Goal: Navigation & Orientation: Find specific page/section

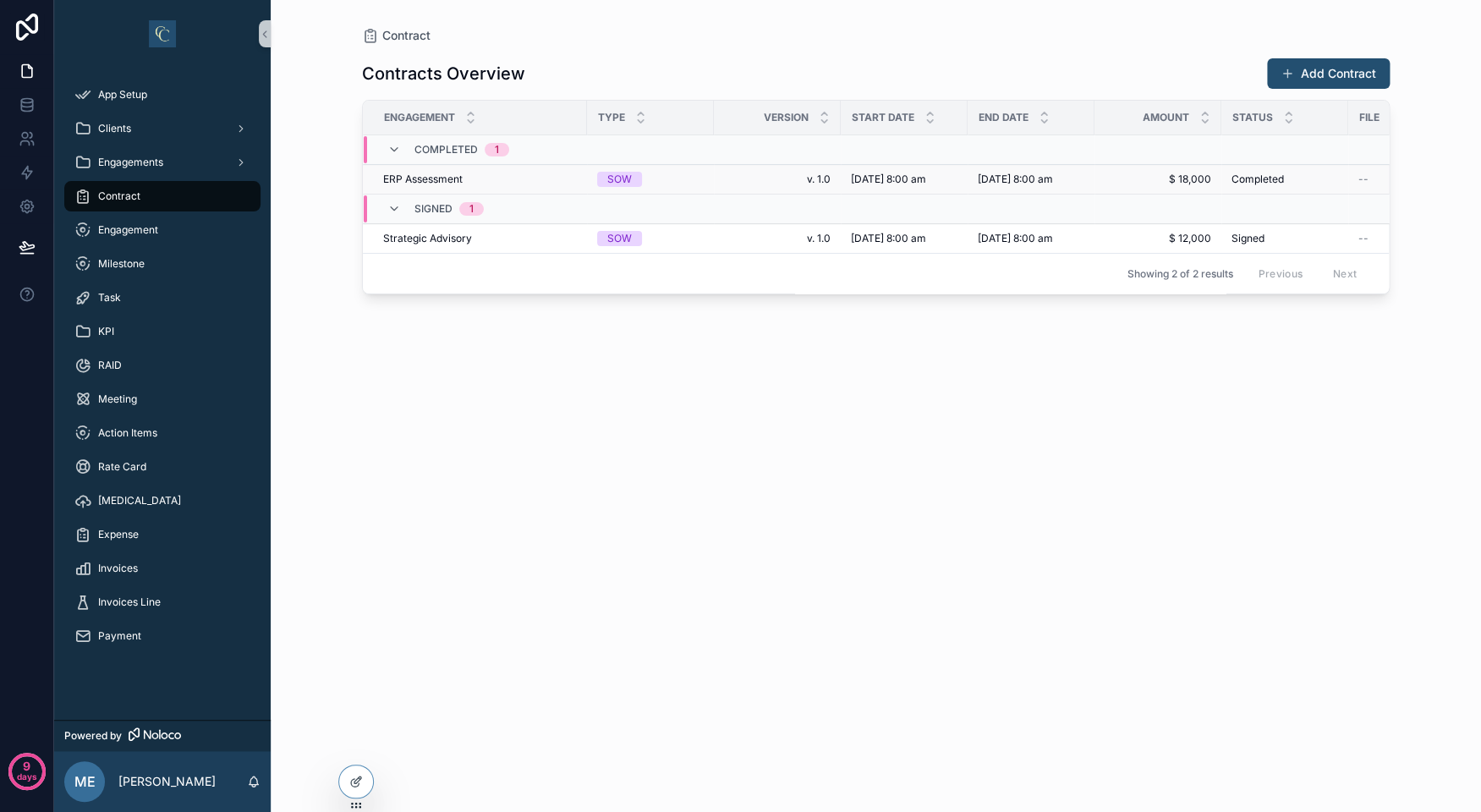
drag, startPoint x: 617, startPoint y: 305, endPoint x: 608, endPoint y: 197, distance: 108.4
click at [608, 198] on div "Engagement Type Version Start Date End Date Amount Status File E Signature URL …" at bounding box center [875, 197] width 1025 height 193
click at [585, 400] on div "Contracts Overview Add Contract Engagement Type Version Start Date End Date Amo…" at bounding box center [875, 417] width 1027 height 747
click at [583, 391] on div "Contracts Overview Add Contract Engagement Type Version Start Date End Date Amo…" at bounding box center [875, 417] width 1027 height 747
click at [176, 117] on div "Clients" at bounding box center [162, 128] width 176 height 27
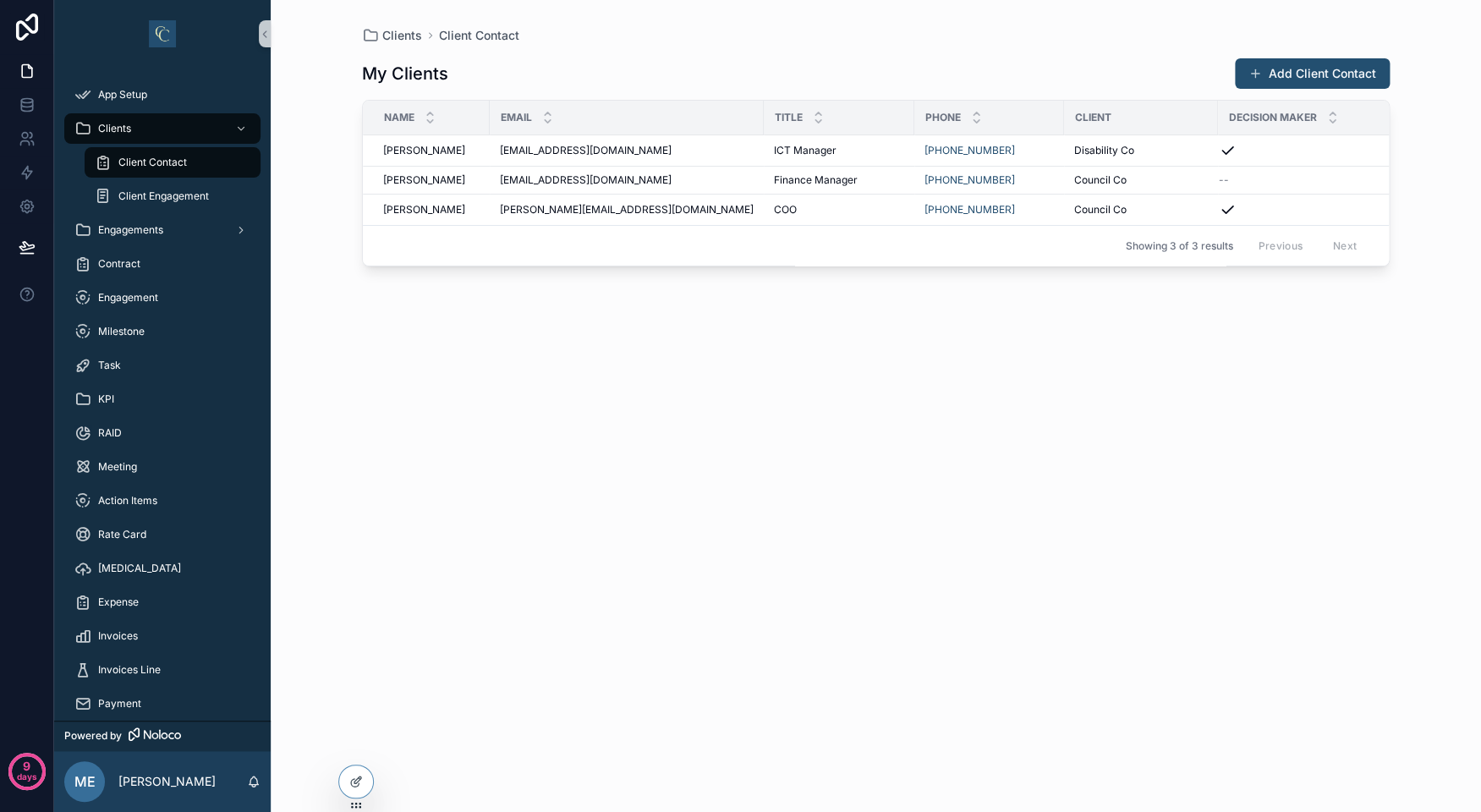
click at [421, 322] on div "My Clients Add Client Contact Name Email Title Phone Client Decision Maker Kevi…" at bounding box center [875, 417] width 1027 height 747
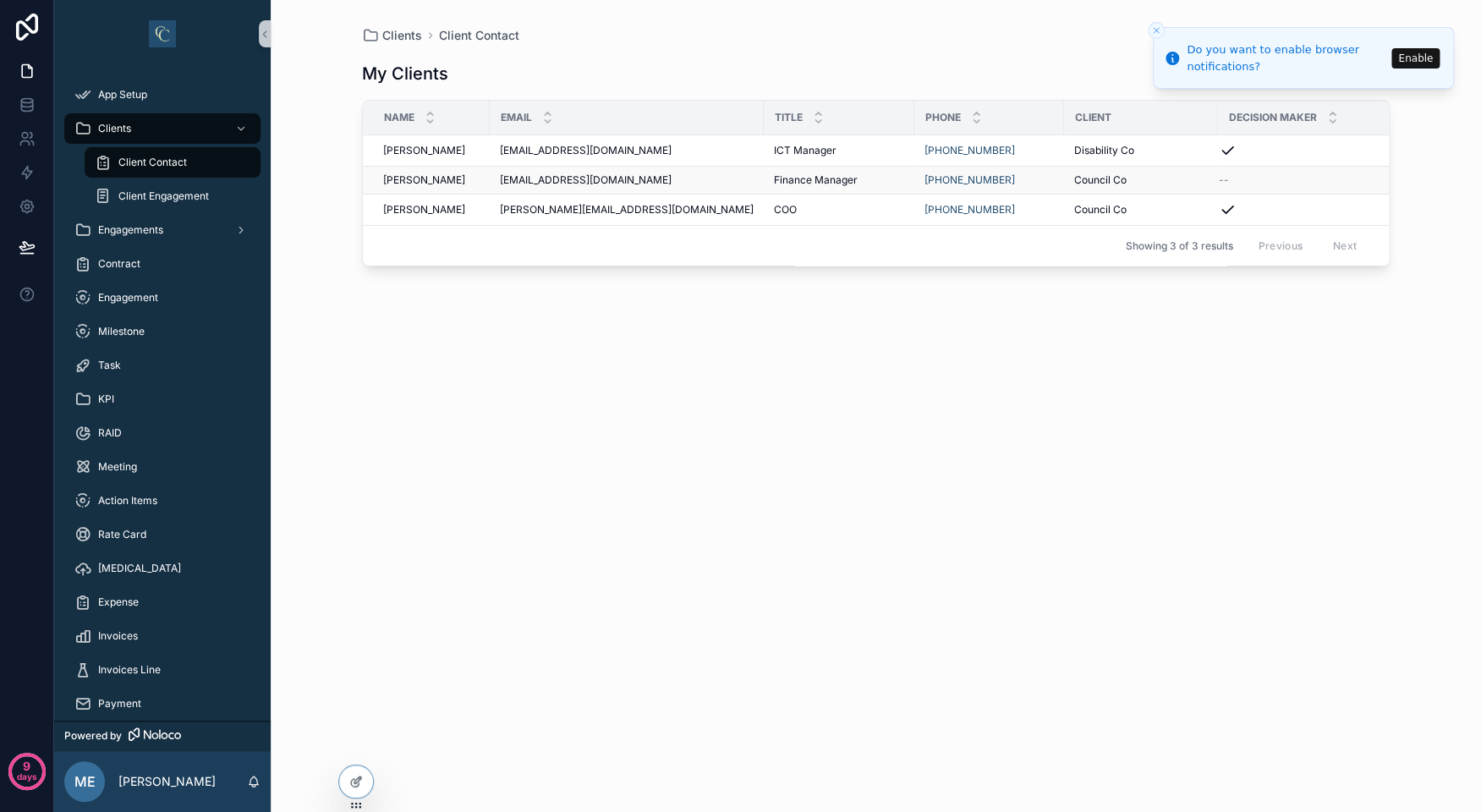
click at [716, 194] on td "priya@clientco.com priya@clientco.com" at bounding box center [626, 181] width 274 height 28
click at [170, 260] on div "Contract" at bounding box center [162, 263] width 176 height 27
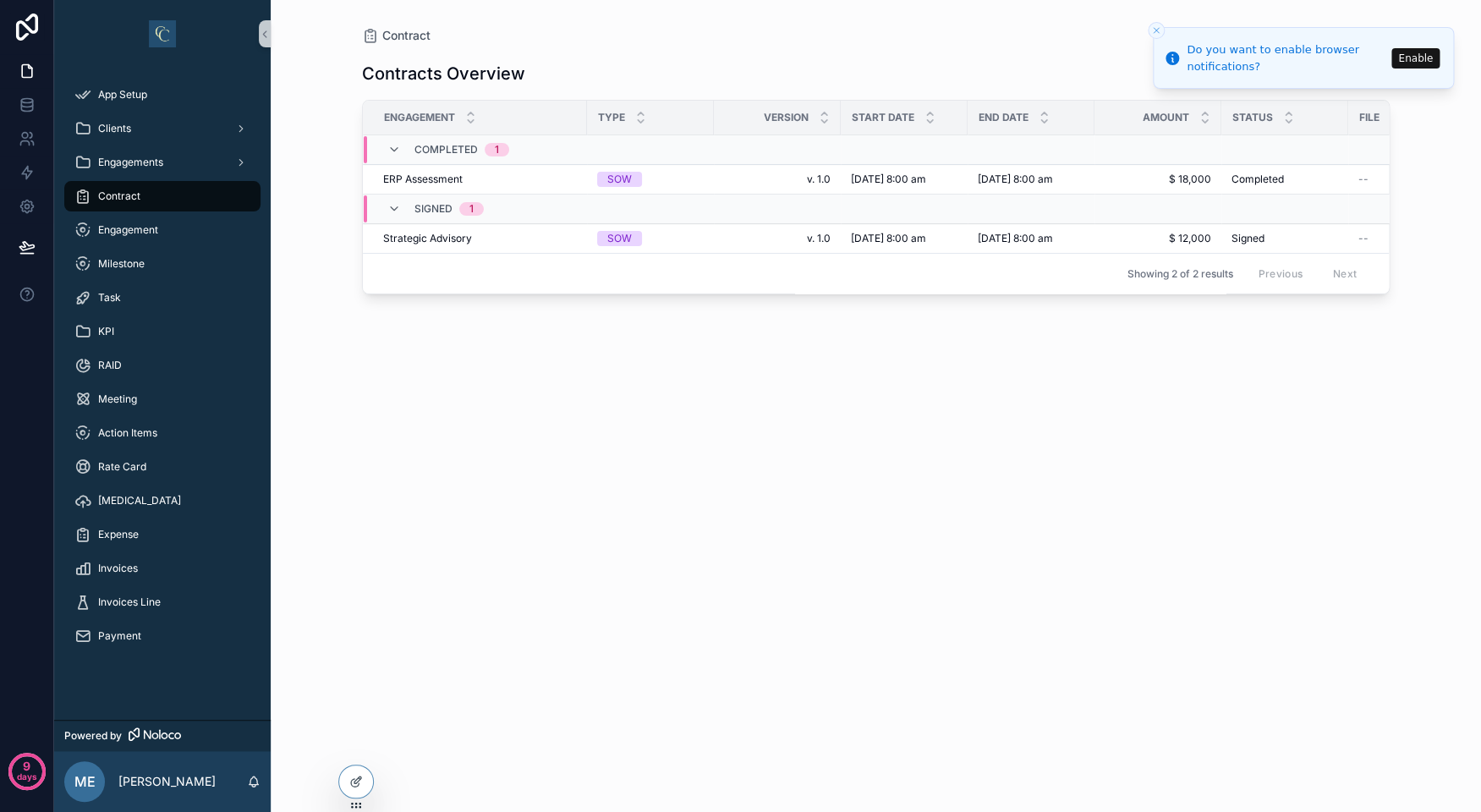
click at [494, 368] on div "Contracts Overview Add Contract Engagement Type Version Start Date End Date Amo…" at bounding box center [875, 417] width 1027 height 747
click at [166, 119] on div "Clients" at bounding box center [162, 128] width 176 height 27
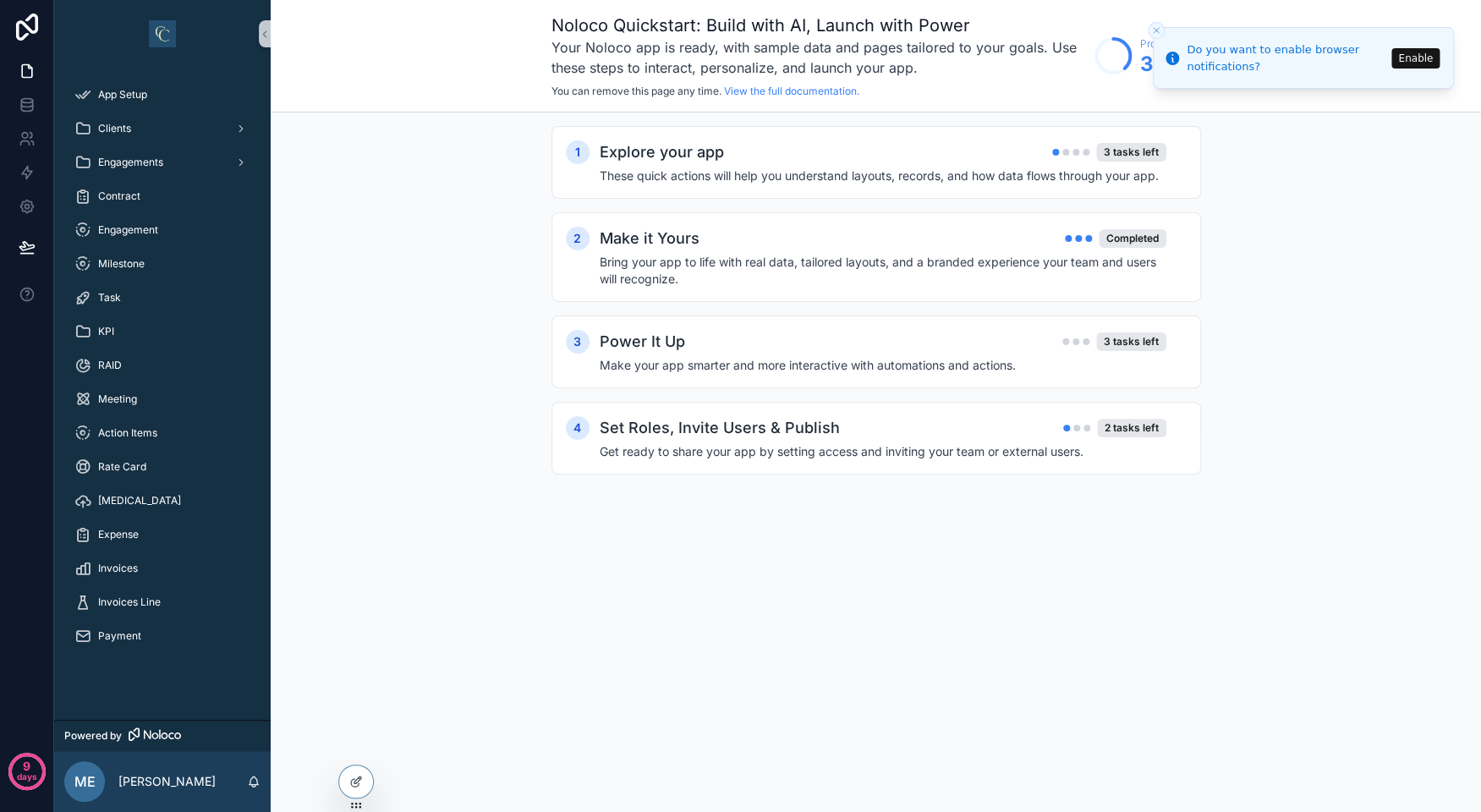
click at [1294, 303] on div "1 Explore your app 3 tasks left These quick actions will help you understand la…" at bounding box center [875, 317] width 1210 height 409
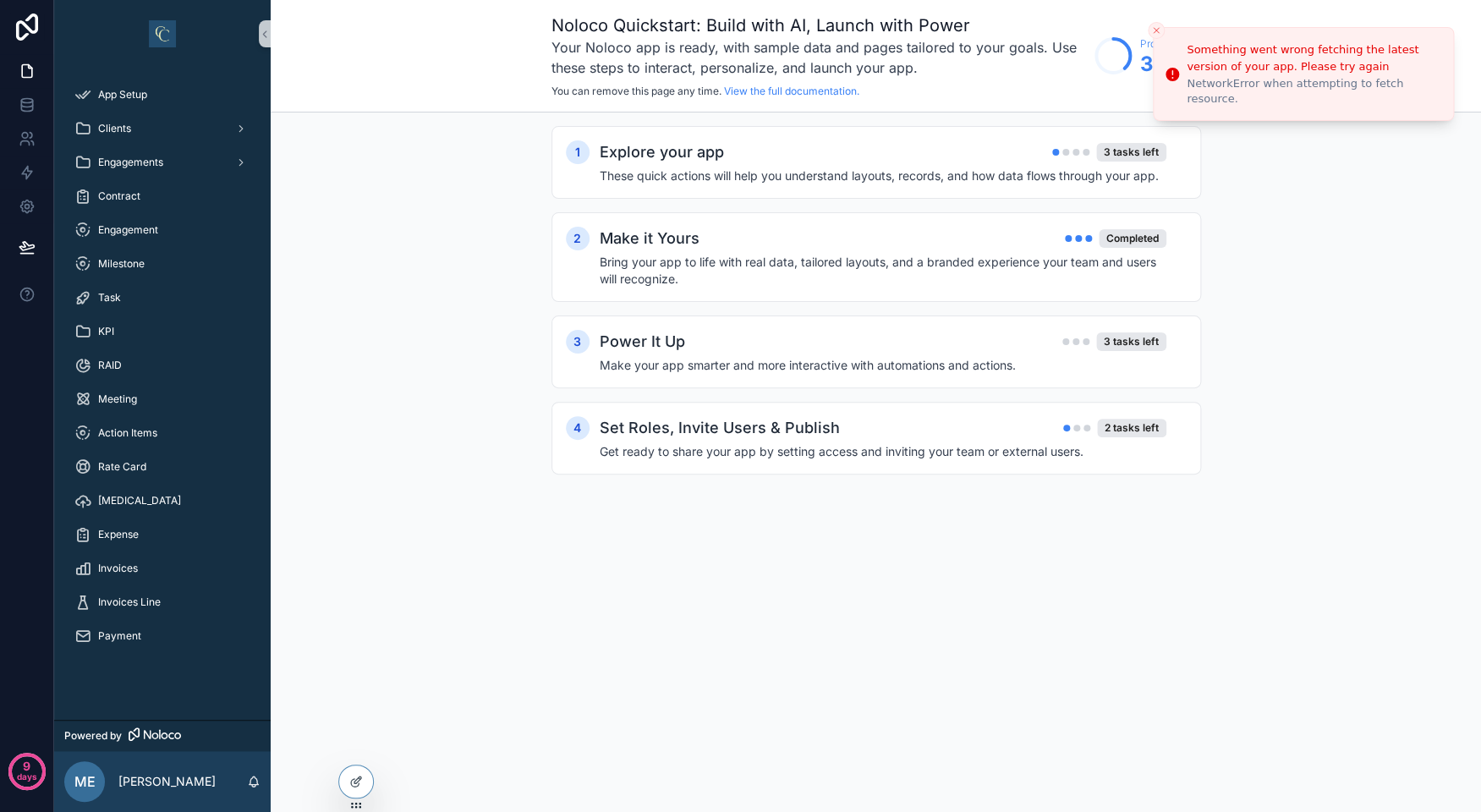
click at [1277, 265] on div "1 Explore your app 3 tasks left These quick actions will help you understand la…" at bounding box center [875, 317] width 1210 height 409
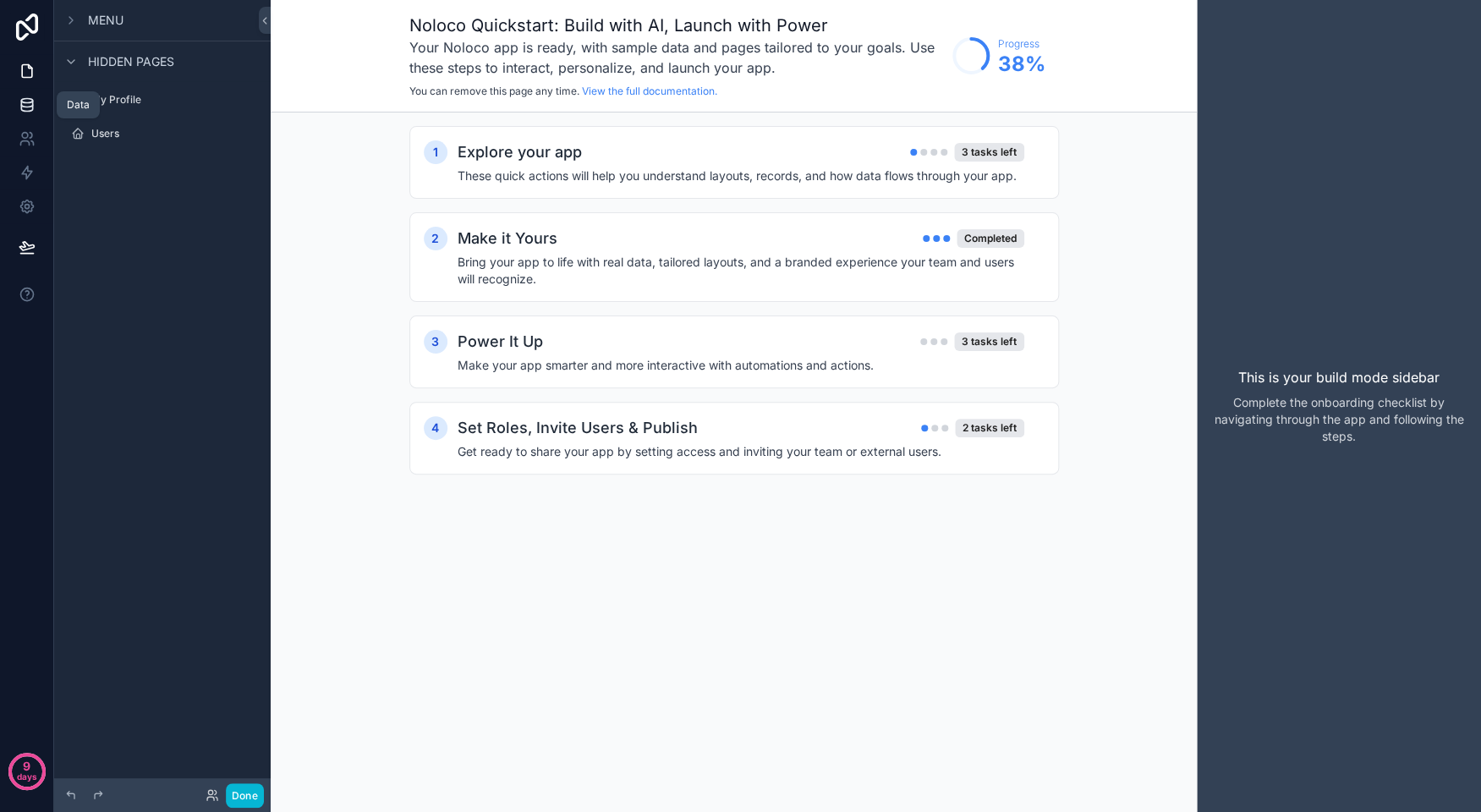
click at [32, 100] on icon at bounding box center [27, 104] width 17 height 17
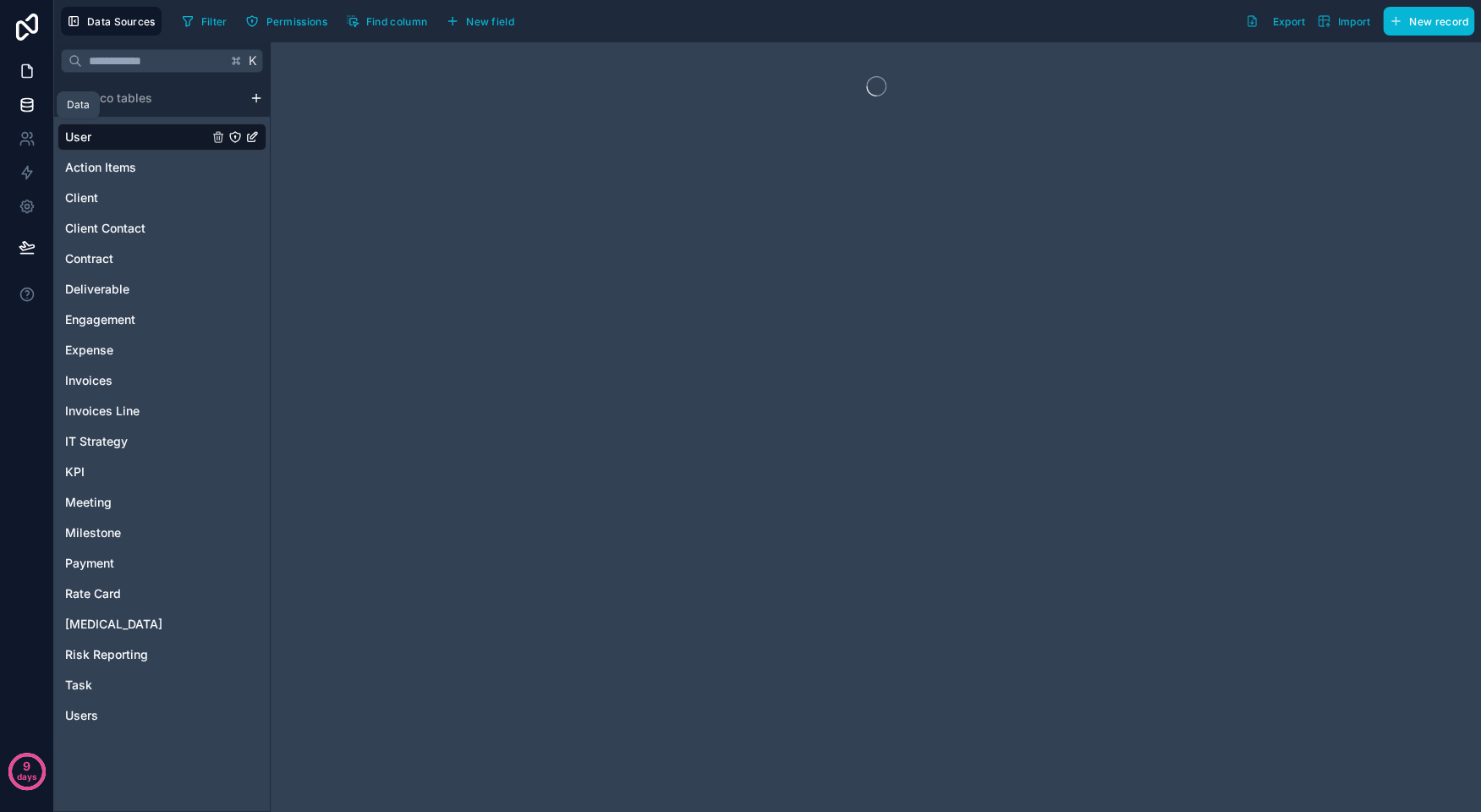
click at [32, 68] on icon at bounding box center [27, 71] width 10 height 13
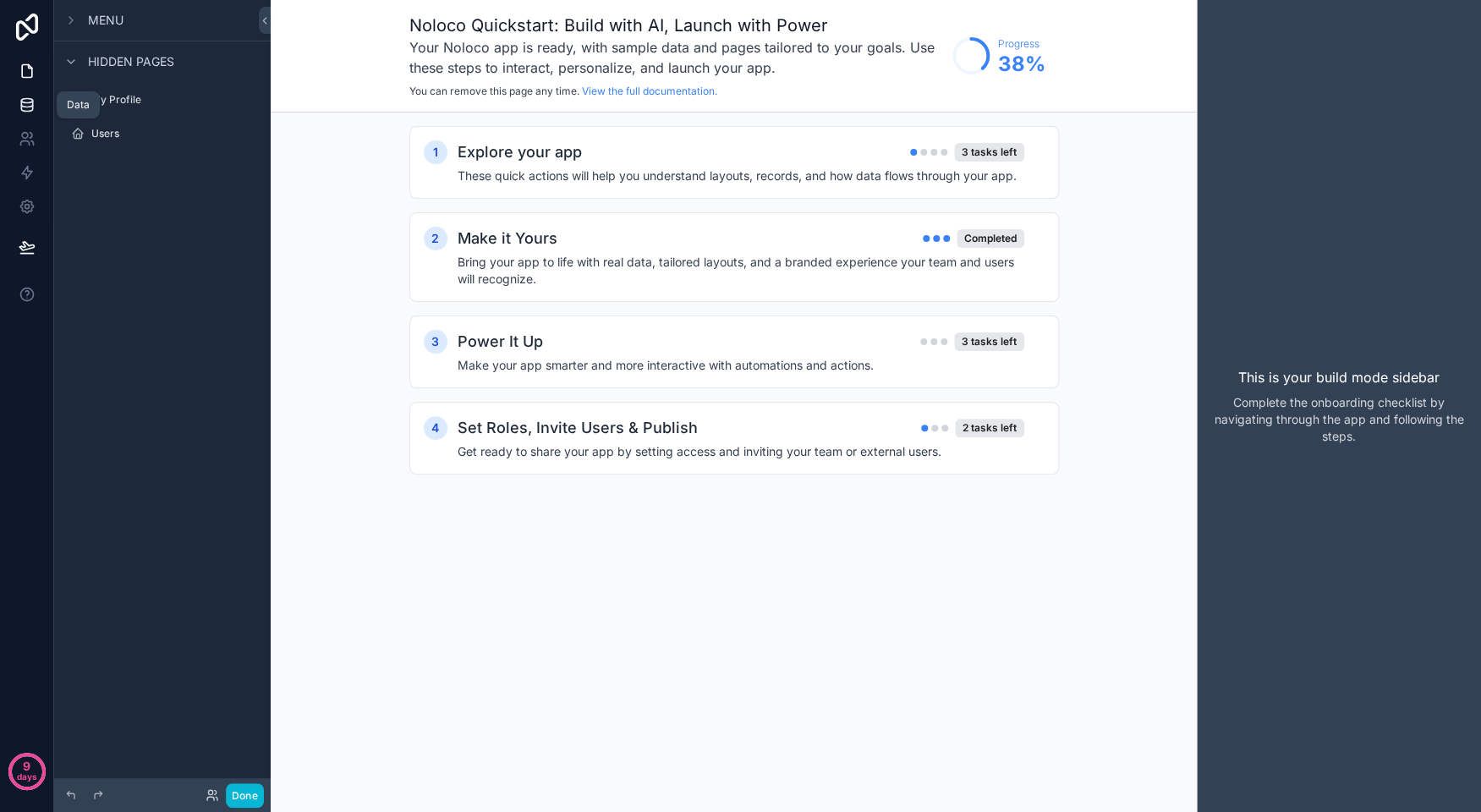
click at [32, 100] on icon at bounding box center [26, 101] width 11 height 4
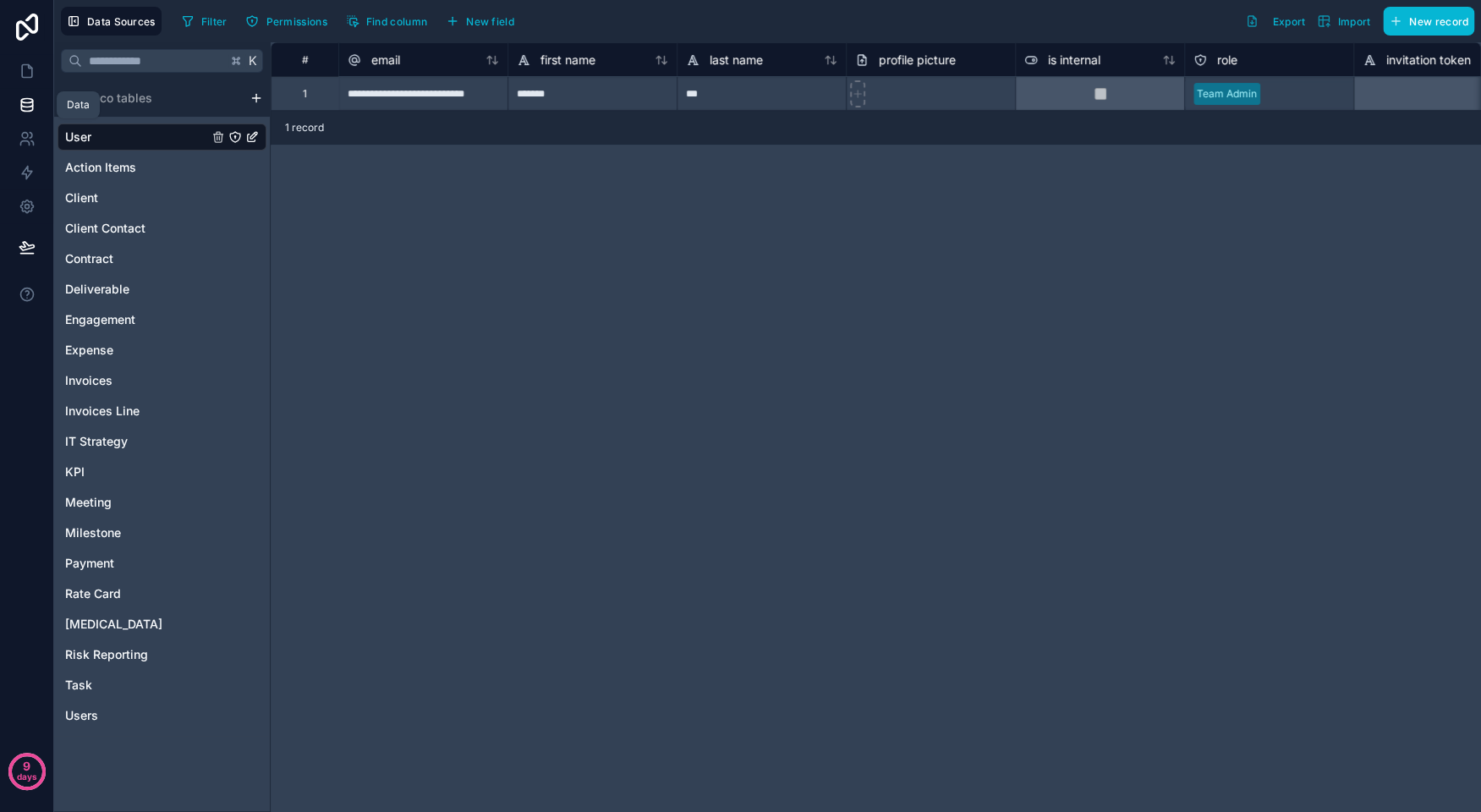
click at [26, 91] on link at bounding box center [27, 105] width 54 height 34
click at [26, 75] on icon at bounding box center [27, 70] width 17 height 17
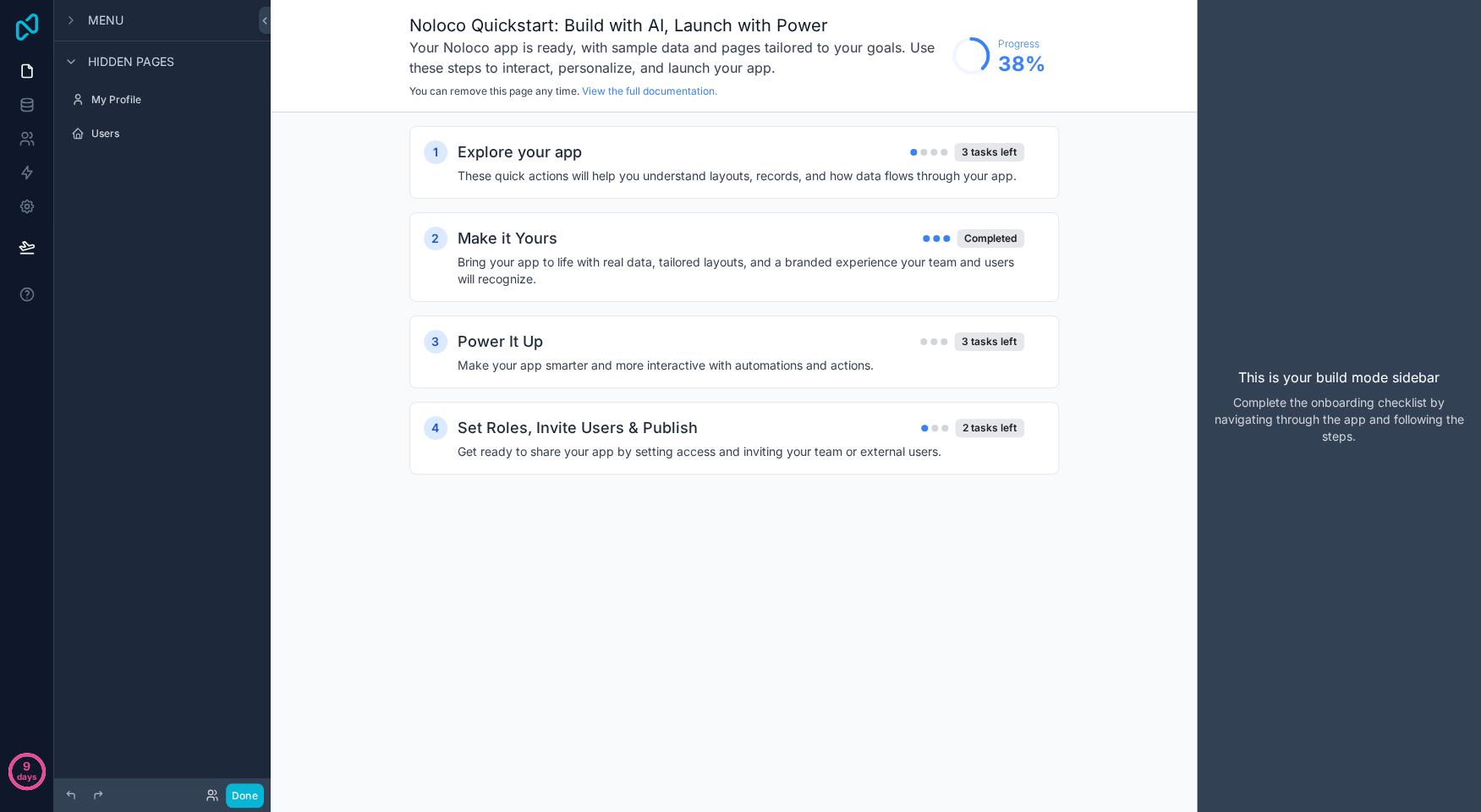
click at [32, 34] on icon at bounding box center [27, 27] width 34 height 27
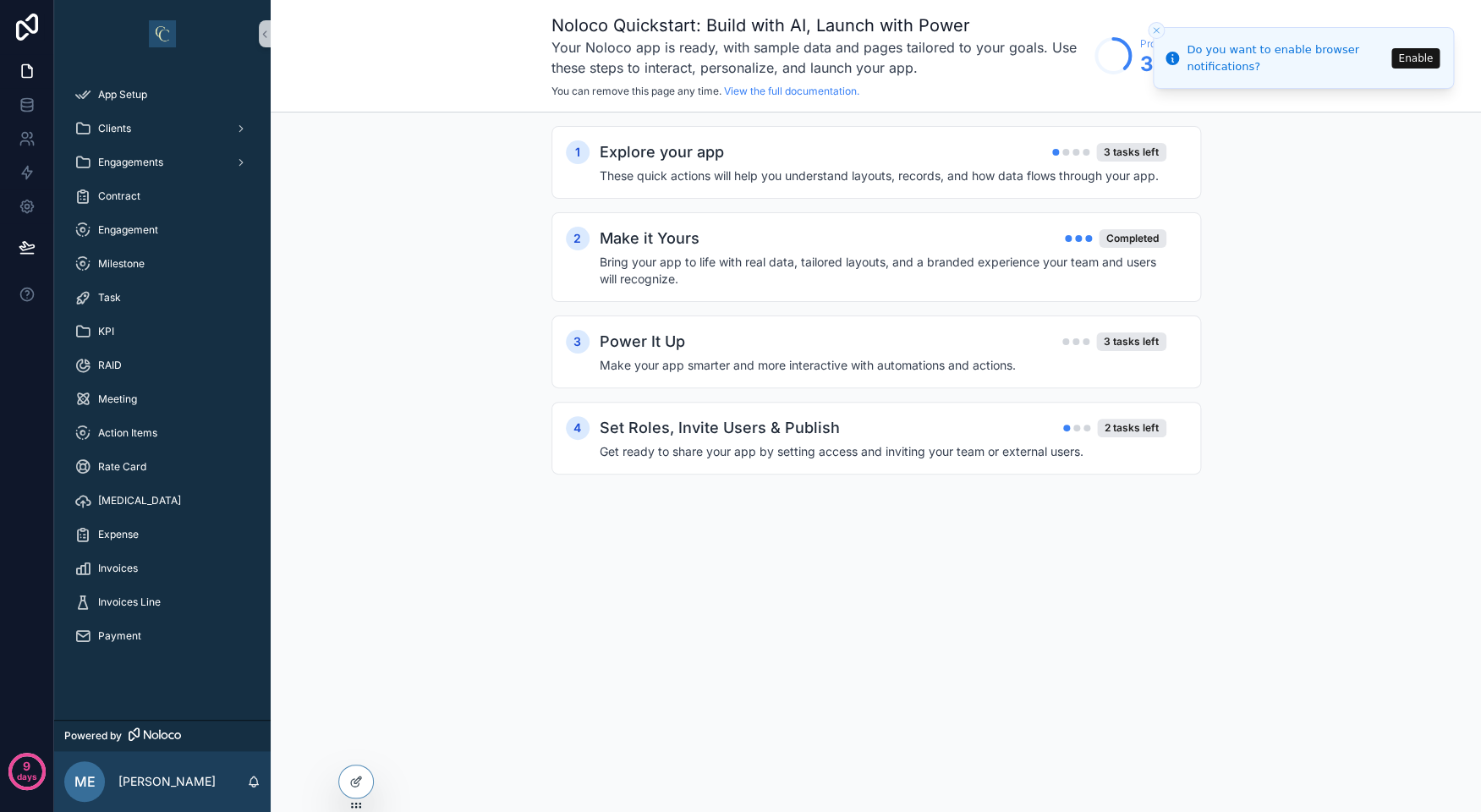
click at [1156, 30] on line "Close toast" at bounding box center [1155, 30] width 5 height 5
click at [1346, 229] on div "1 Explore your app 3 tasks left These quick actions will help you understand la…" at bounding box center [875, 317] width 1210 height 409
